Goal: Find specific page/section

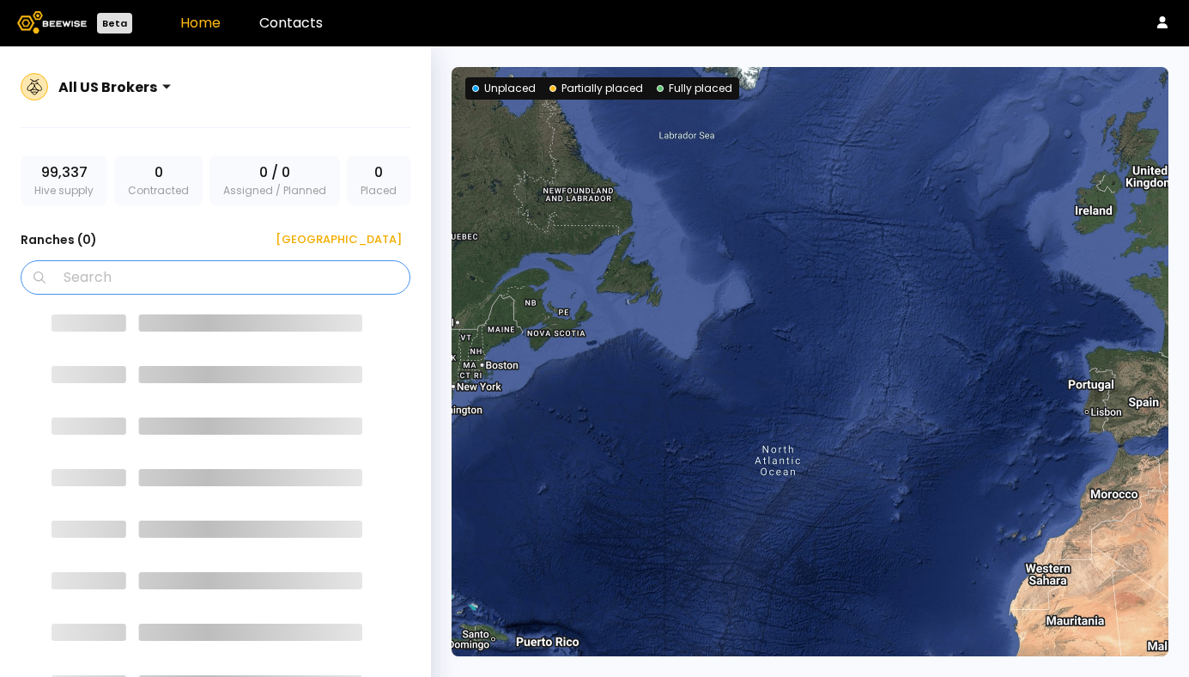
click at [105, 280] on input "Search" at bounding box center [221, 277] width 345 height 33
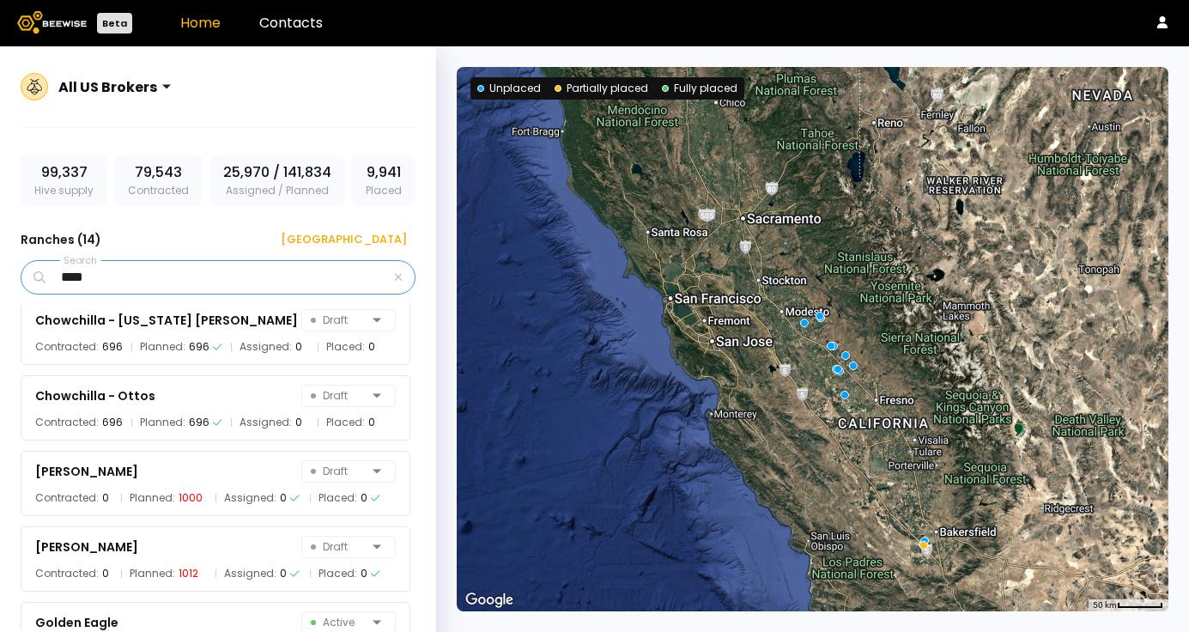
scroll to position [188, 0]
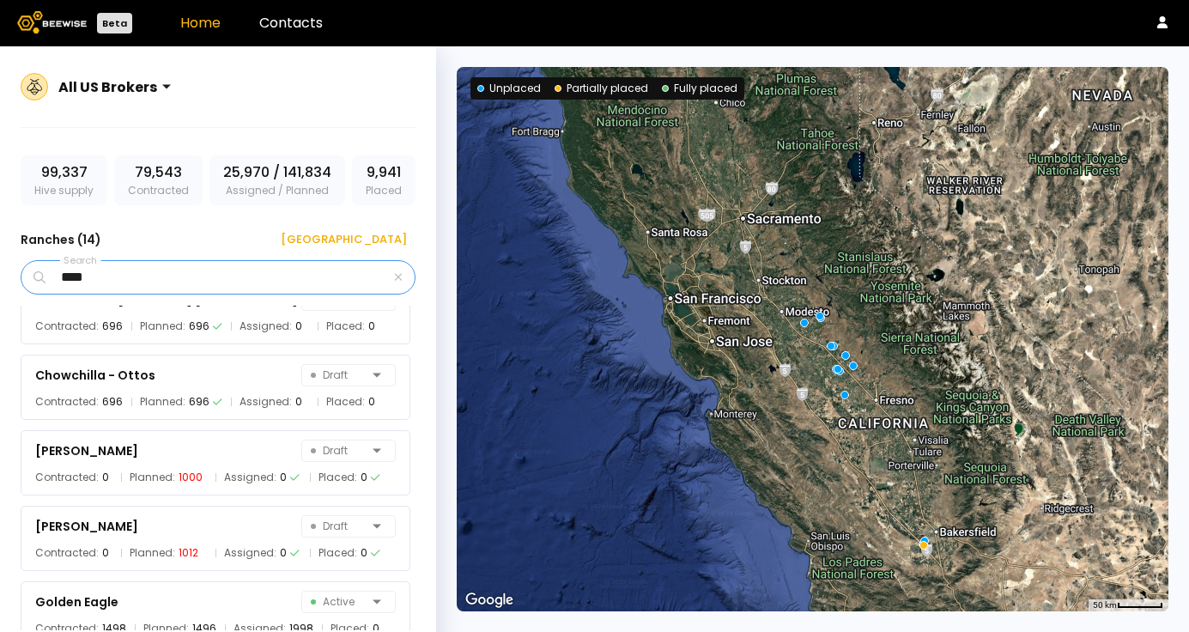
click at [144, 278] on input "****" at bounding box center [220, 277] width 342 height 33
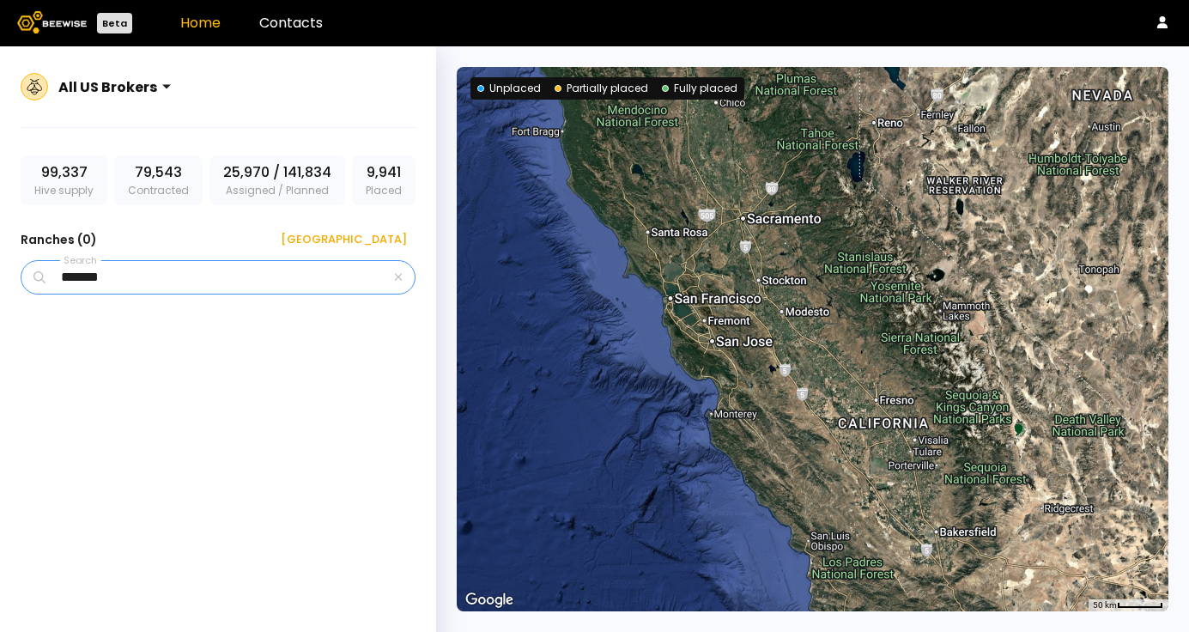
scroll to position [0, 0]
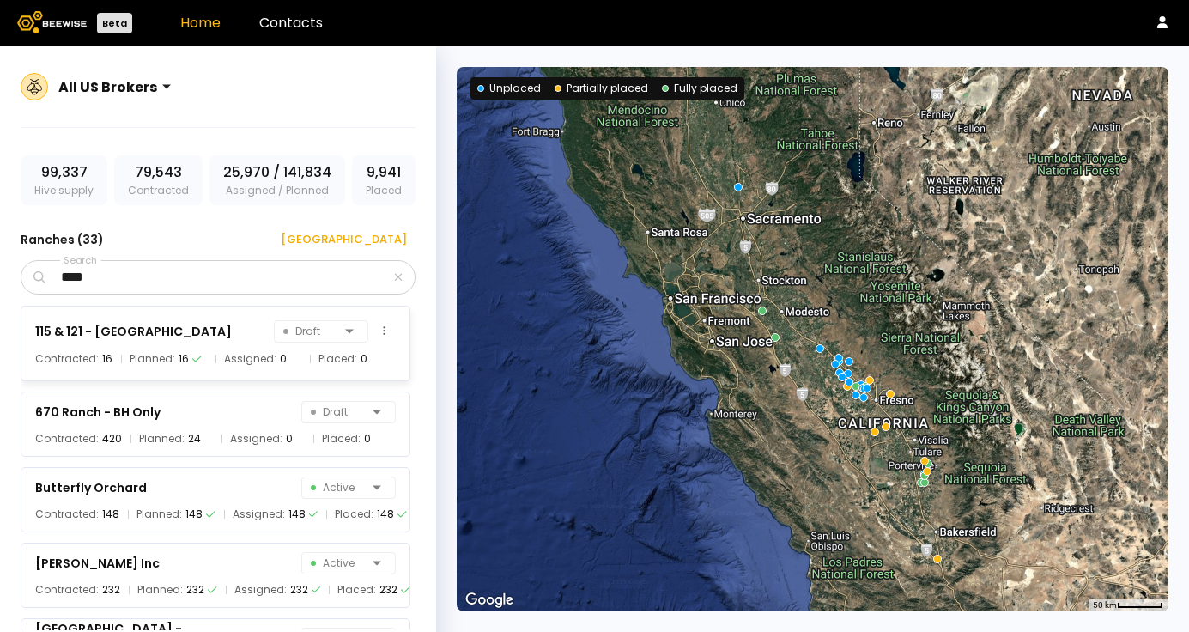
click at [102, 342] on div "115 & 121 - Agriland Draft" at bounding box center [215, 331] width 361 height 24
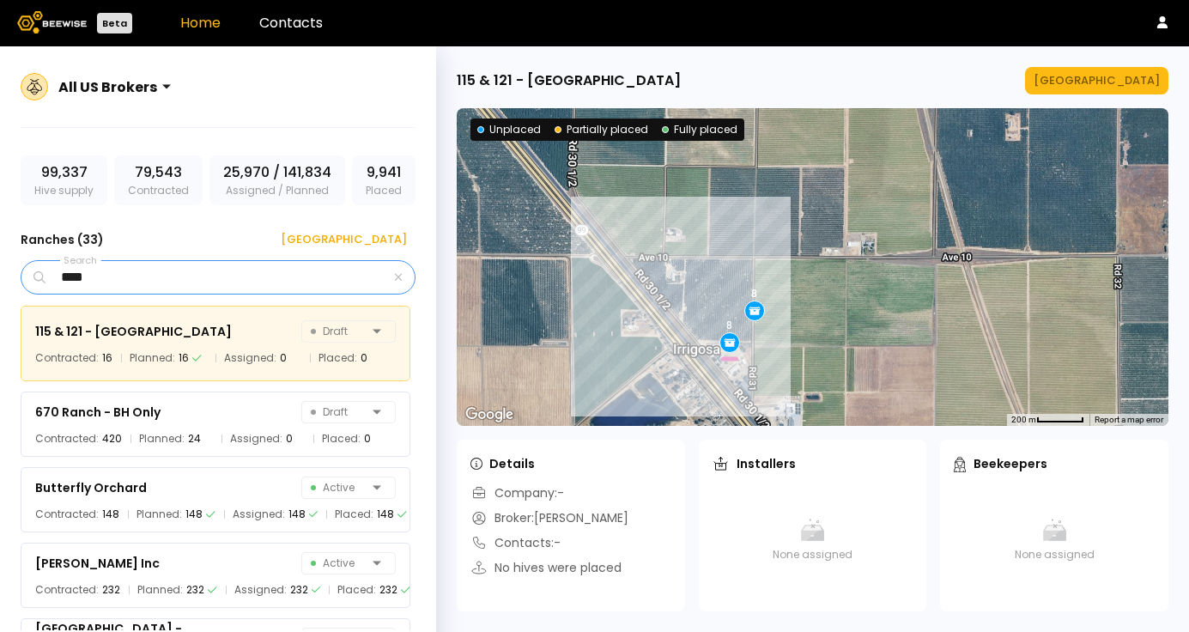
click at [131, 277] on input "****" at bounding box center [220, 277] width 342 height 33
type input "********"
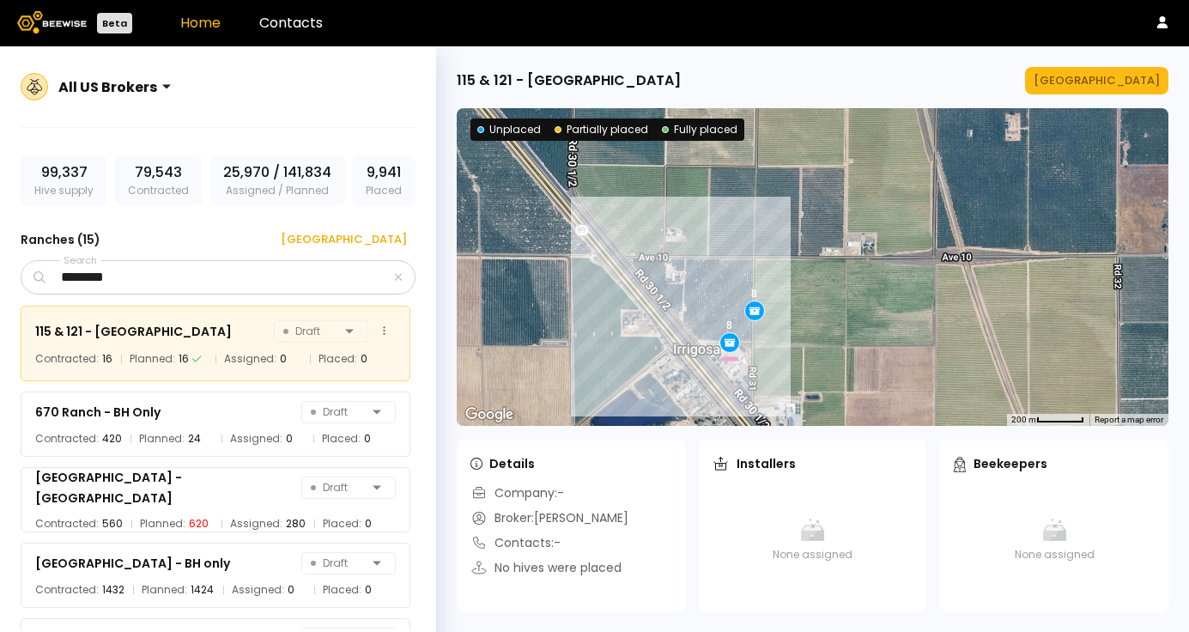
click at [122, 343] on div "115 & 121 - Agriland Draft Contracted: 16 Planned: 16 Assigned: 0 Placed: 0" at bounding box center [216, 344] width 390 height 76
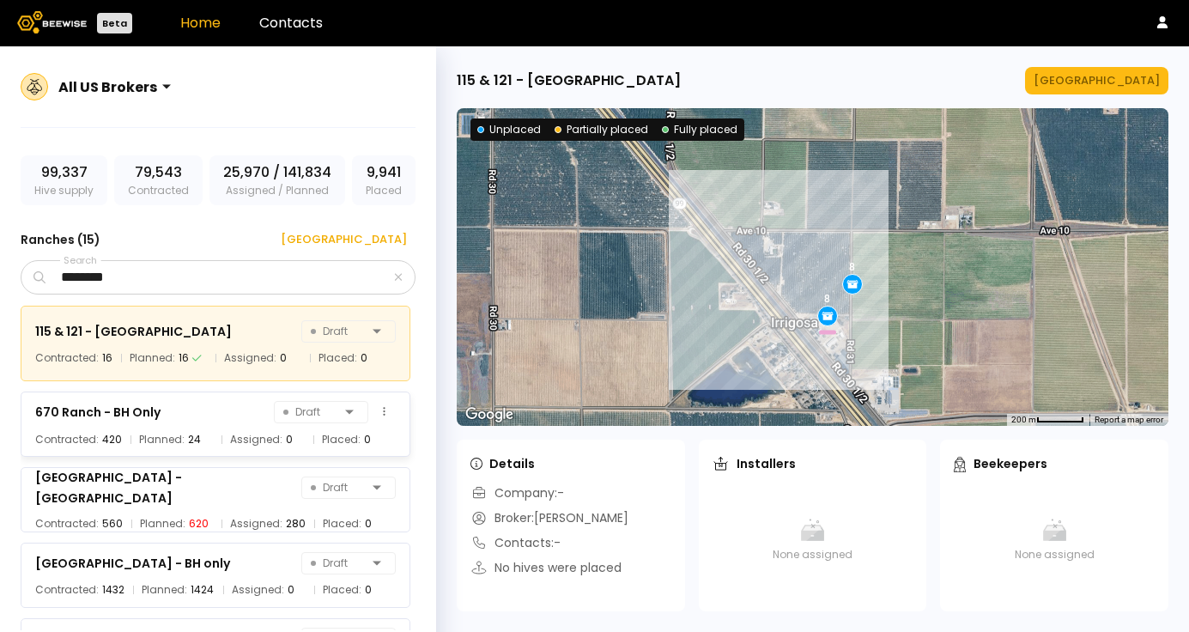
click at [120, 416] on div "670 Ranch - BH Only" at bounding box center [97, 412] width 125 height 21
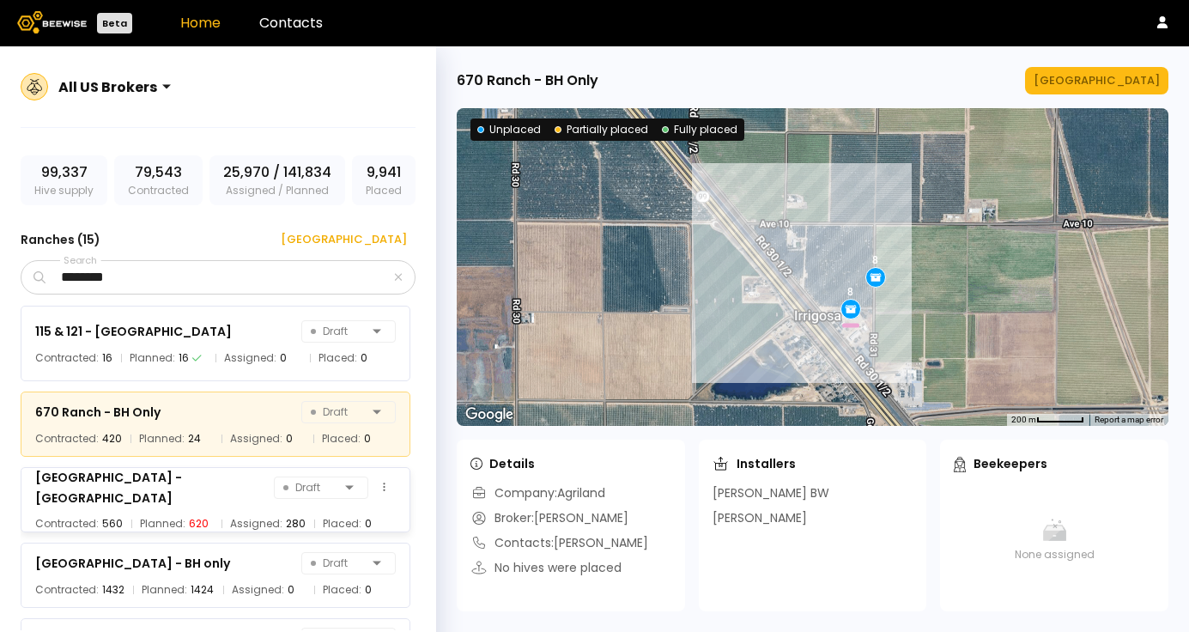
click at [130, 492] on div "Chowchilla Ranch - Agriland" at bounding box center [154, 487] width 239 height 41
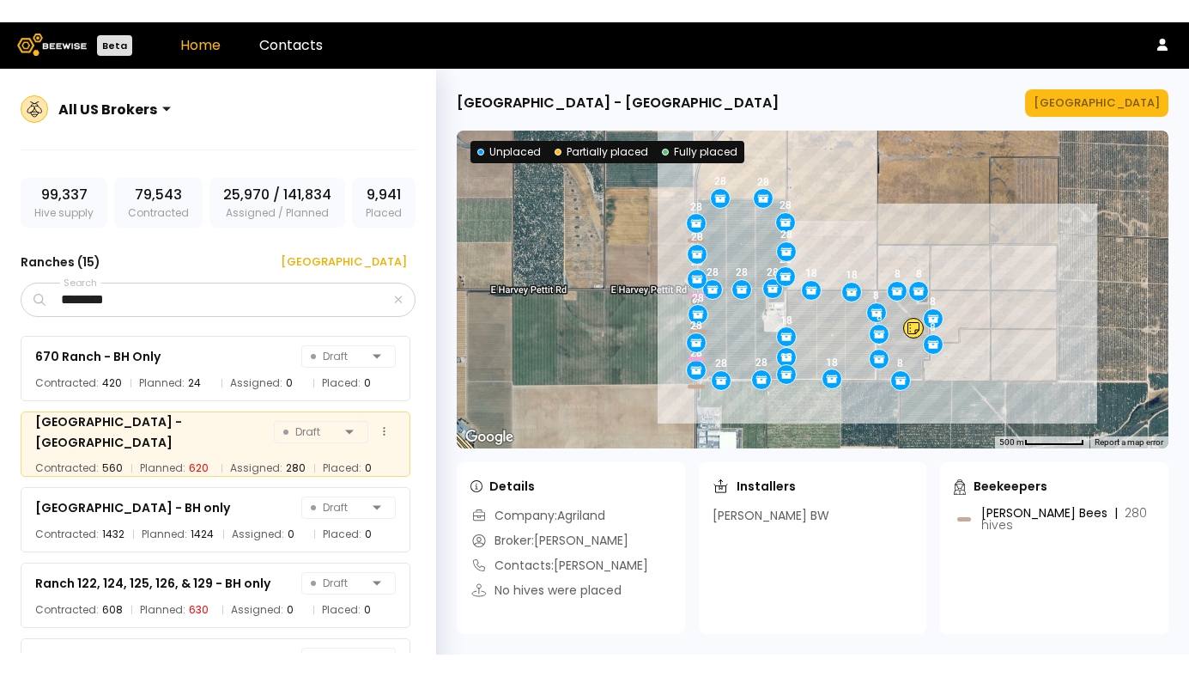
scroll to position [93, 0]
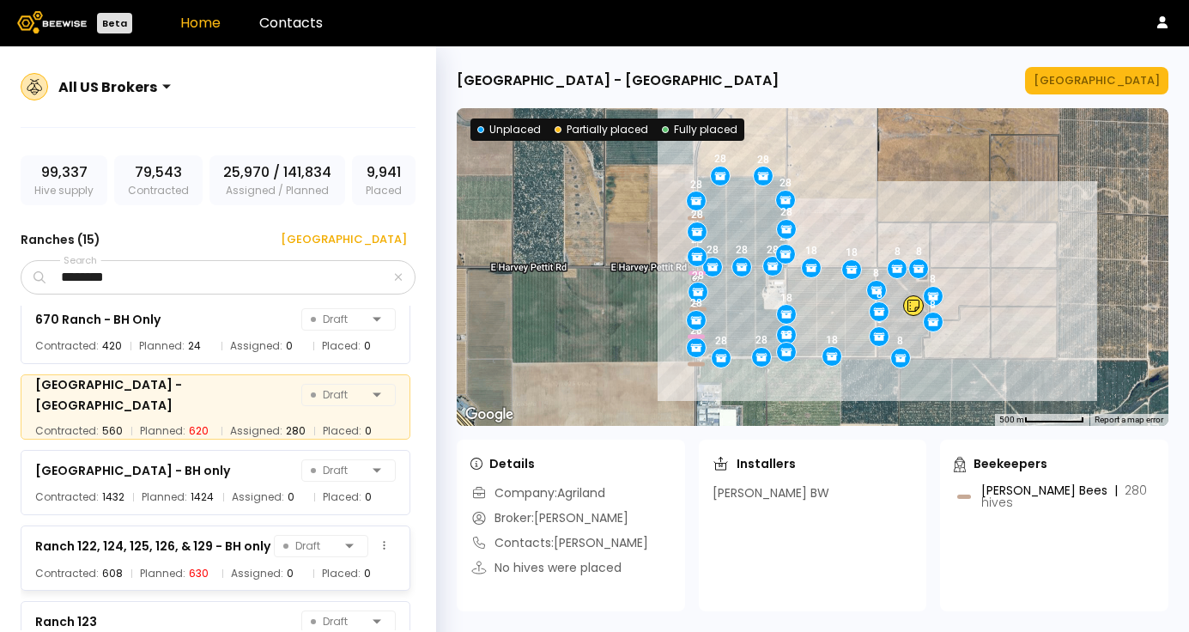
click at [129, 562] on div "Ranch 122, 124, 125, 126, & 129 - BH only Draft Contracted: 608 Planned: 630 As…" at bounding box center [216, 558] width 390 height 65
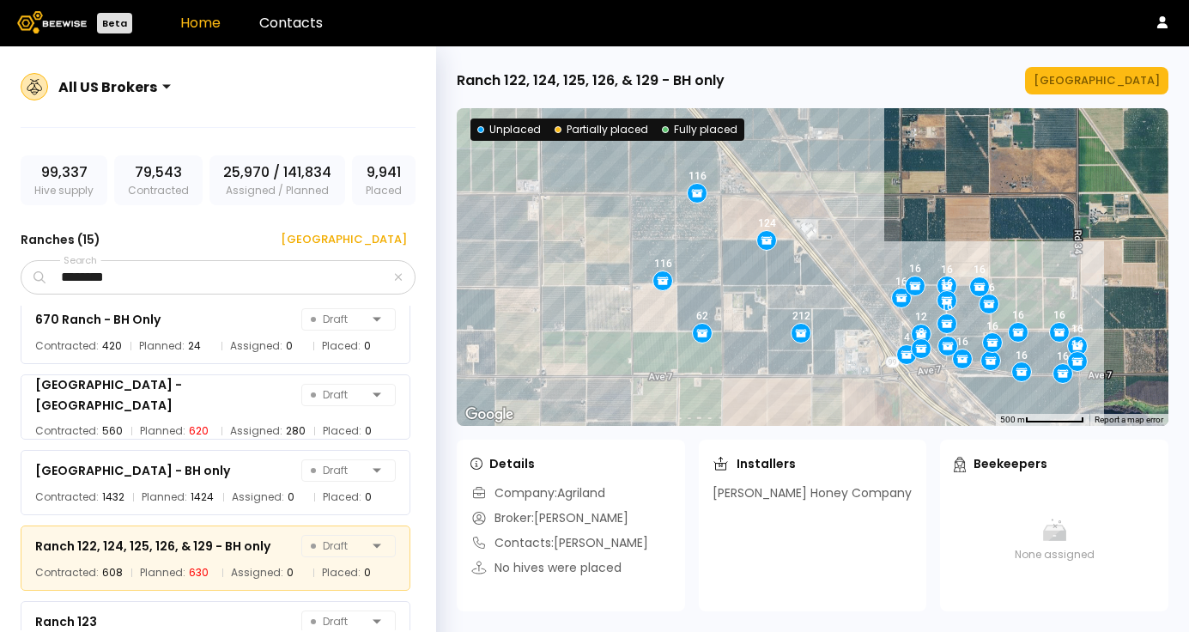
drag, startPoint x: 808, startPoint y: 326, endPoint x: 744, endPoint y: 343, distance: 66.7
click at [744, 343] on div "124 116 212 116 62 16 16 16 16 16 16 16 16 16 16 4 12 8 16 16 16 16 16 16 16" at bounding box center [813, 267] width 712 height 318
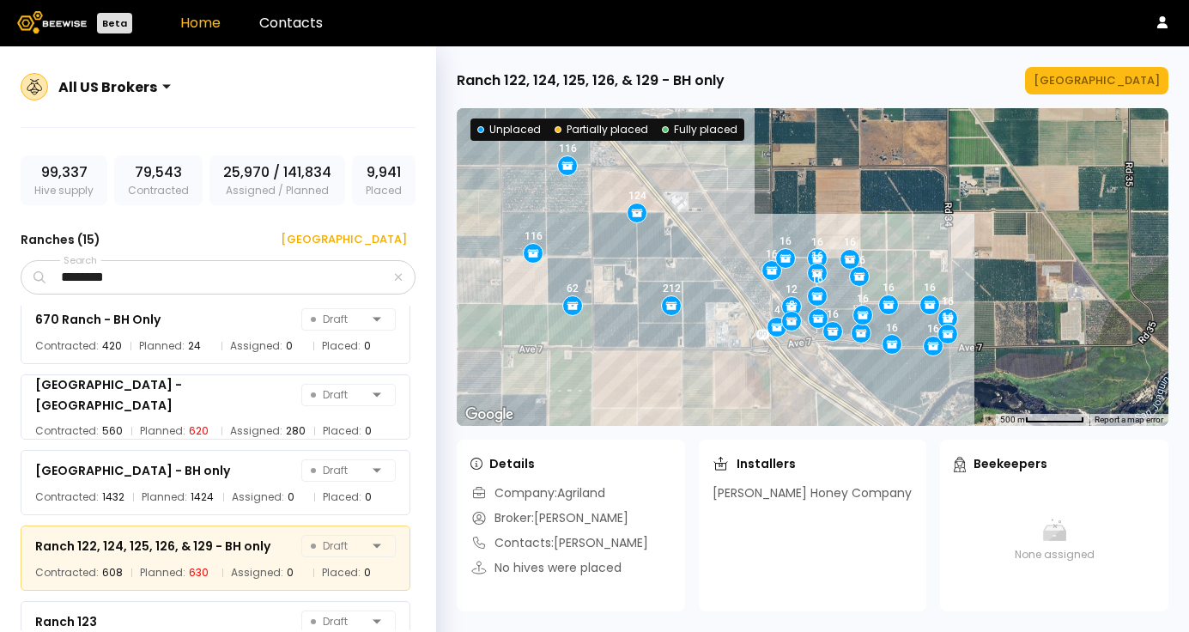
drag, startPoint x: 773, startPoint y: 324, endPoint x: 642, endPoint y: 295, distance: 133.6
click at [642, 296] on div "124 116 212 116 62 16 16 16 16 16 16 16 16 16 16 4 12 8 16 16 16 16 16 16 16" at bounding box center [813, 267] width 712 height 318
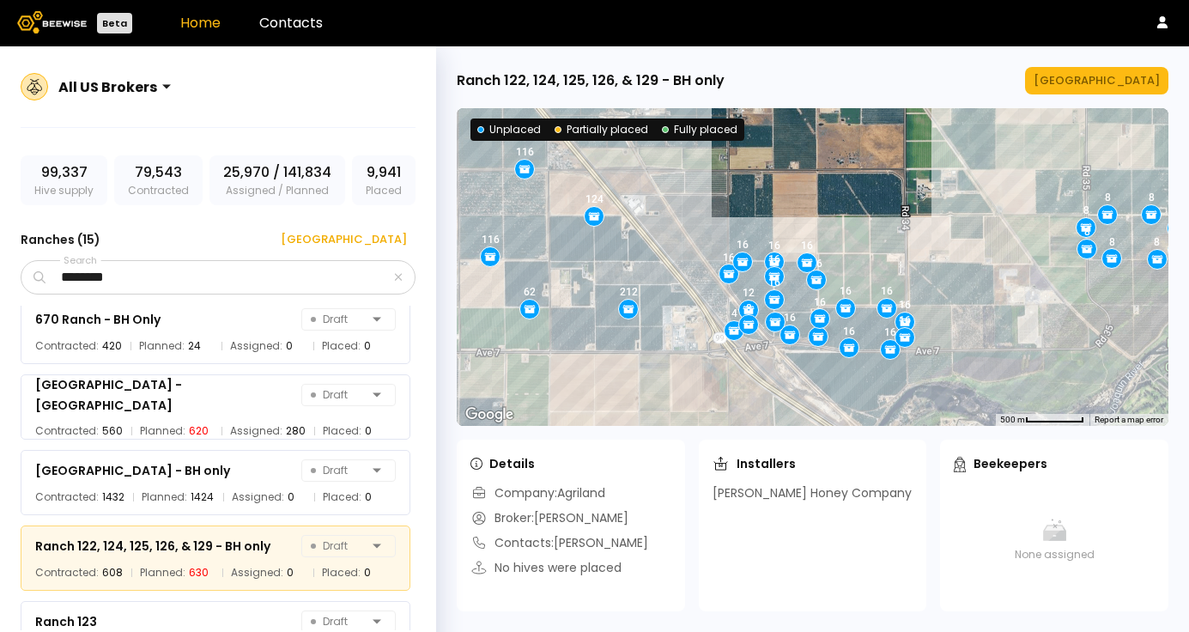
drag, startPoint x: 665, startPoint y: 273, endPoint x: 571, endPoint y: 274, distance: 94.5
click at [571, 274] on div "124 116 212 116 62 16 16 16 16 16 16 16 16 16 16 4 12 8 16 16 16 16 16 16 16 8 …" at bounding box center [813, 267] width 712 height 318
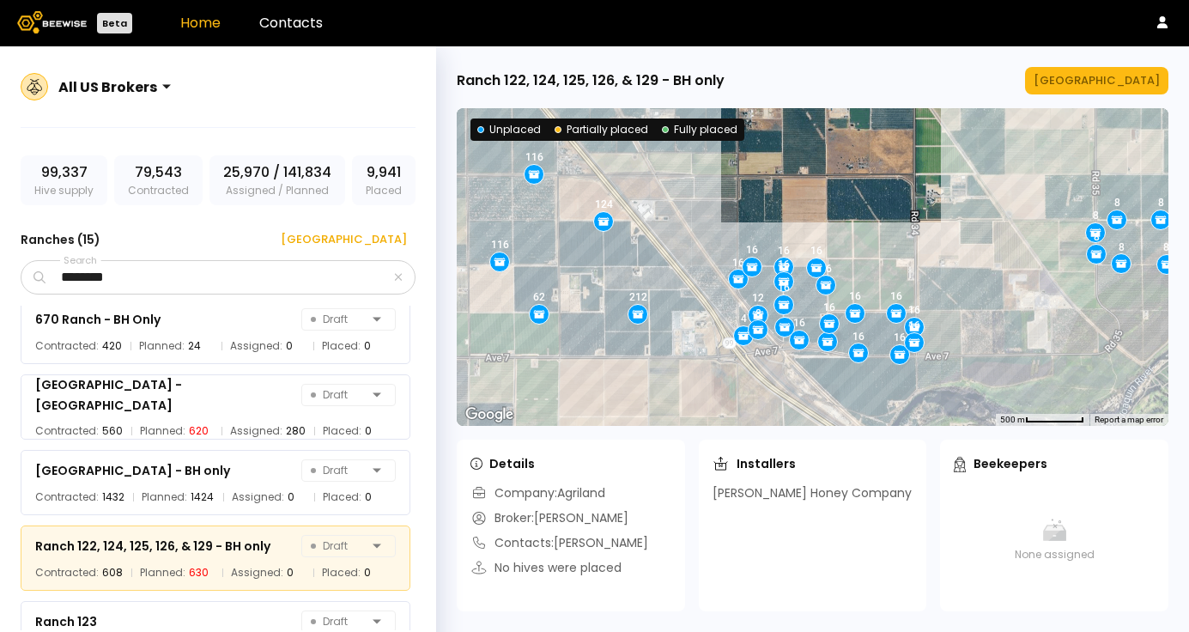
drag, startPoint x: 556, startPoint y: 276, endPoint x: 725, endPoint y: 283, distance: 169.3
click at [723, 283] on div "16 16 16 16 16 16 16 16 16 16 4 12 8 16 16 16 16 16 16 16 124 116 212 116 62 8 …" at bounding box center [813, 267] width 712 height 318
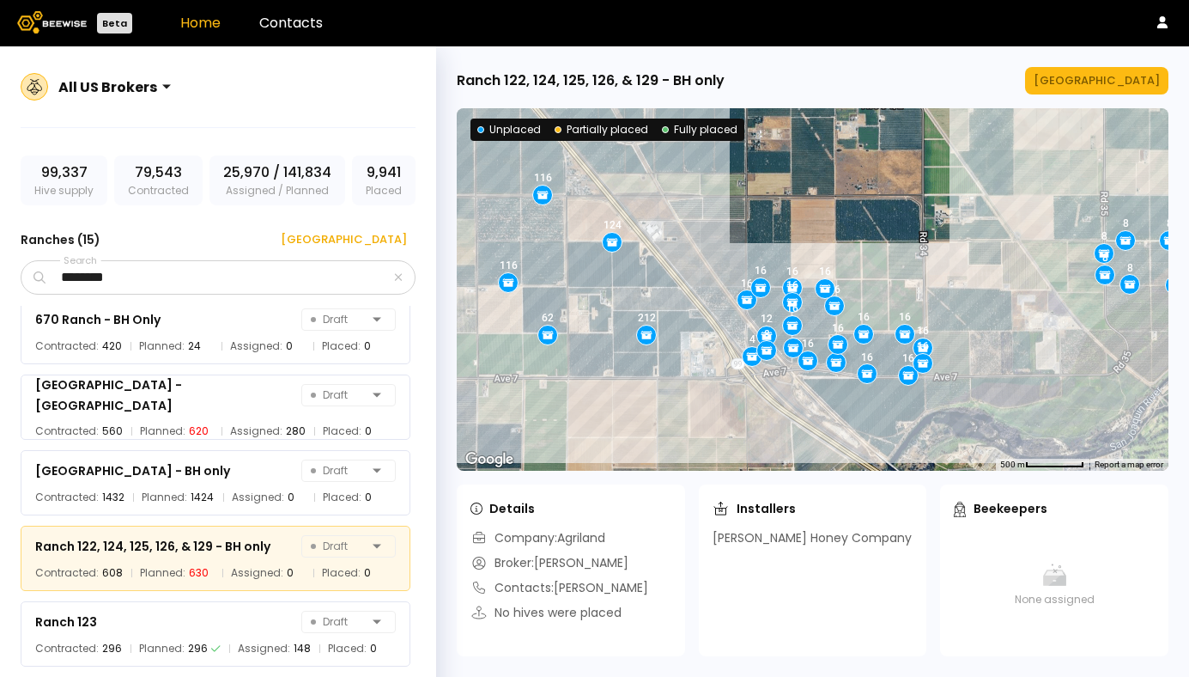
click at [349, 25] on header "Beta Home Contacts" at bounding box center [594, 23] width 1189 height 46
